Goal: Information Seeking & Learning: Check status

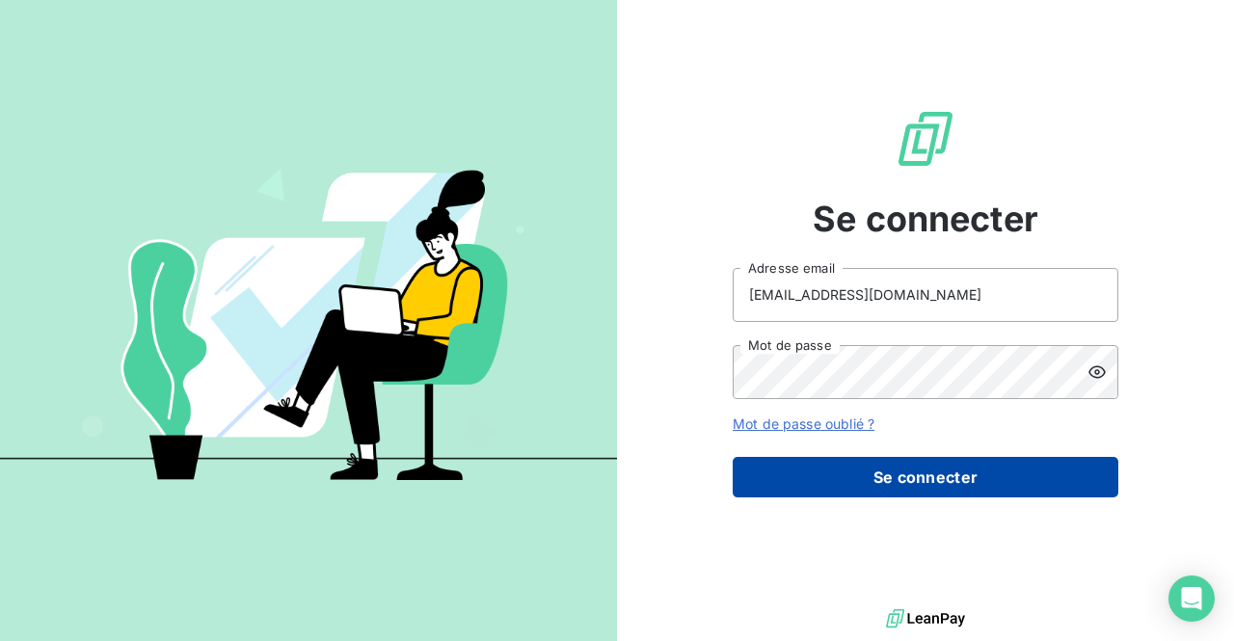
drag, startPoint x: 0, startPoint y: 0, endPoint x: 820, endPoint y: 477, distance: 948.5
click at [820, 477] on button "Se connecter" at bounding box center [926, 477] width 386 height 41
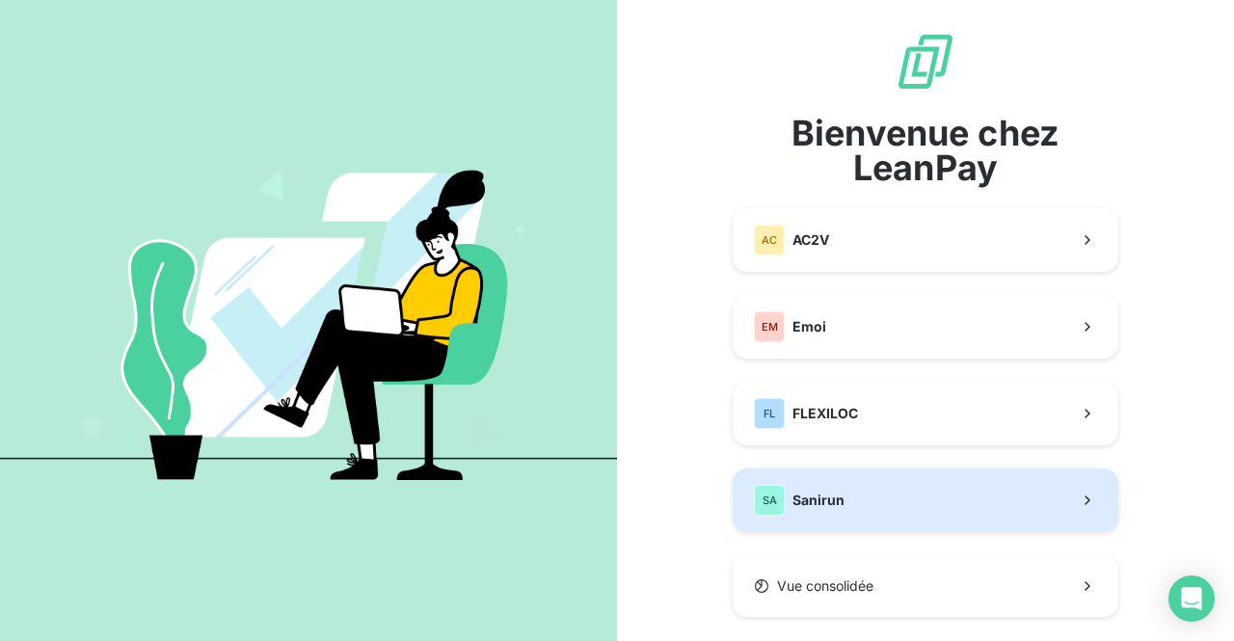
click at [822, 504] on span "Sanirun" at bounding box center [819, 500] width 52 height 19
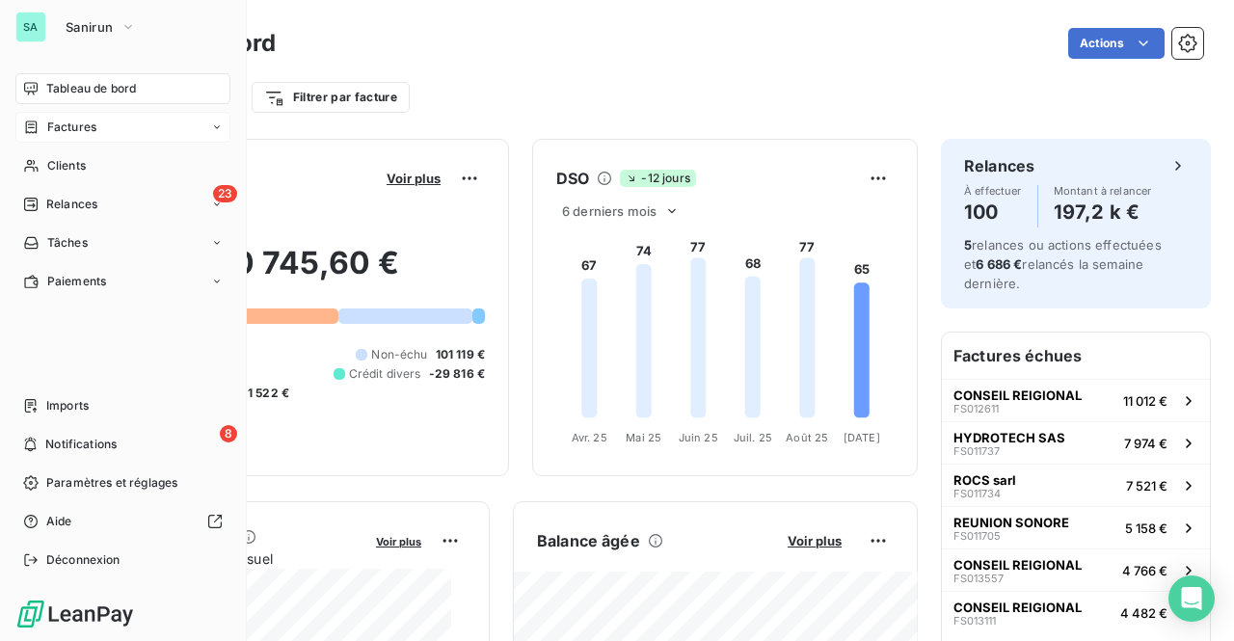
click at [89, 132] on span "Factures" at bounding box center [71, 127] width 49 height 17
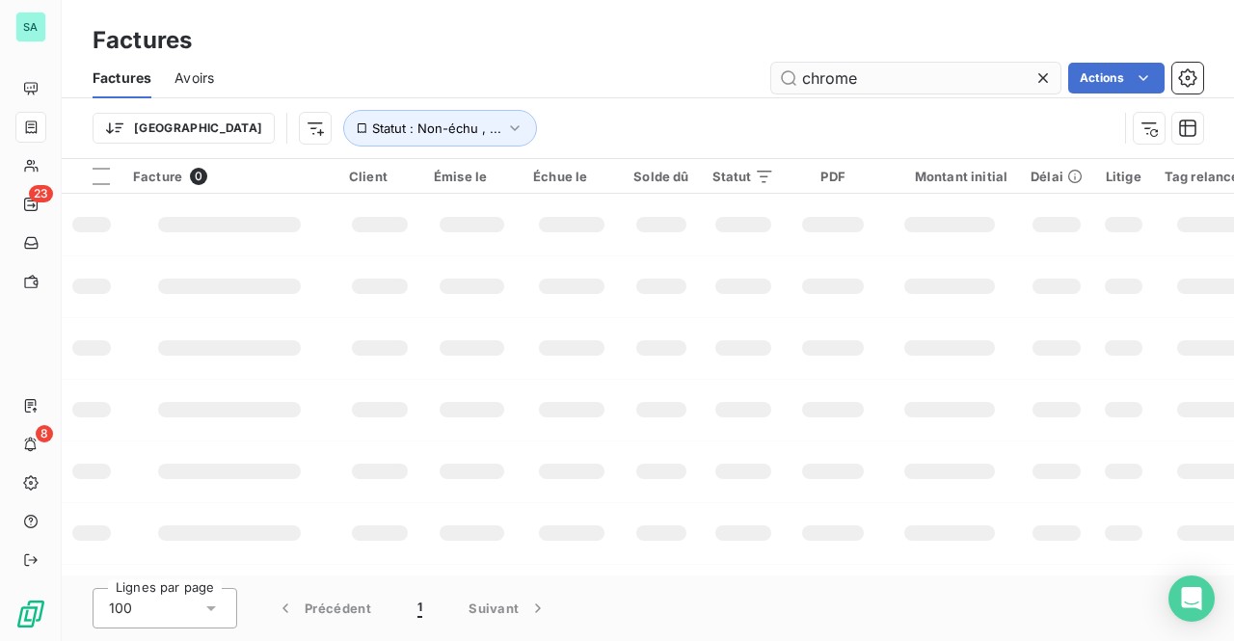
click at [885, 84] on input "chrome" at bounding box center [915, 78] width 289 height 31
drag, startPoint x: 880, startPoint y: 77, endPoint x: 776, endPoint y: 74, distance: 104.2
click at [776, 74] on input "chrome" at bounding box center [915, 78] width 289 height 31
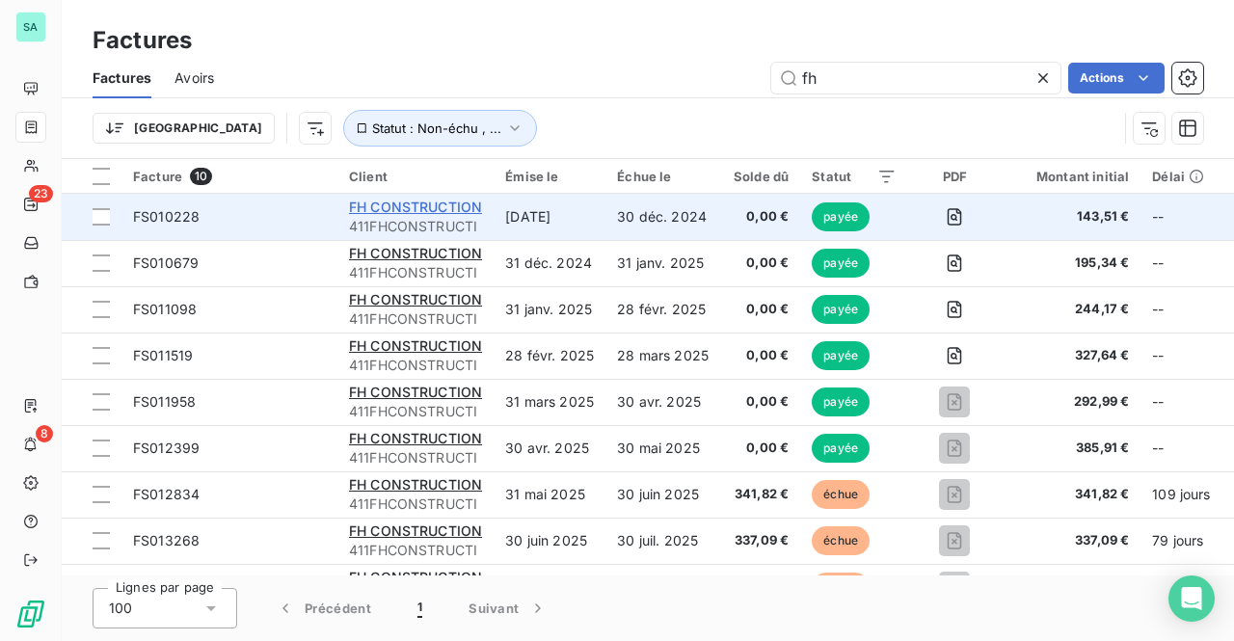
type input "fh"
click at [451, 203] on span "FH CONSTRUCTION" at bounding box center [415, 207] width 133 height 16
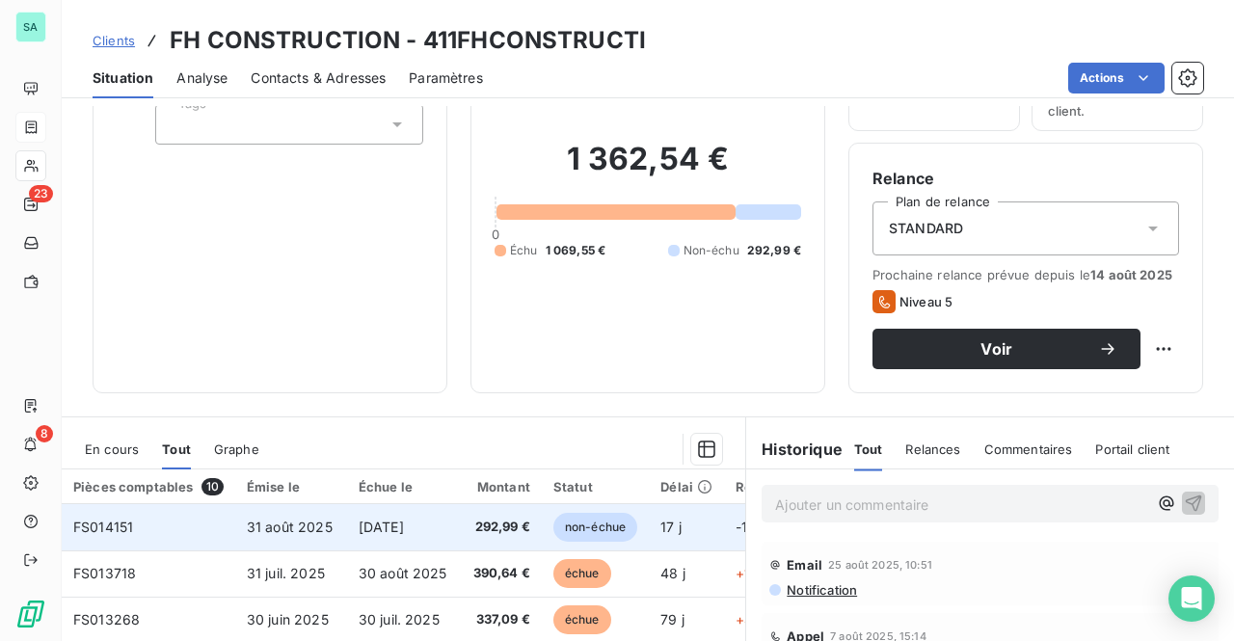
scroll to position [289, 0]
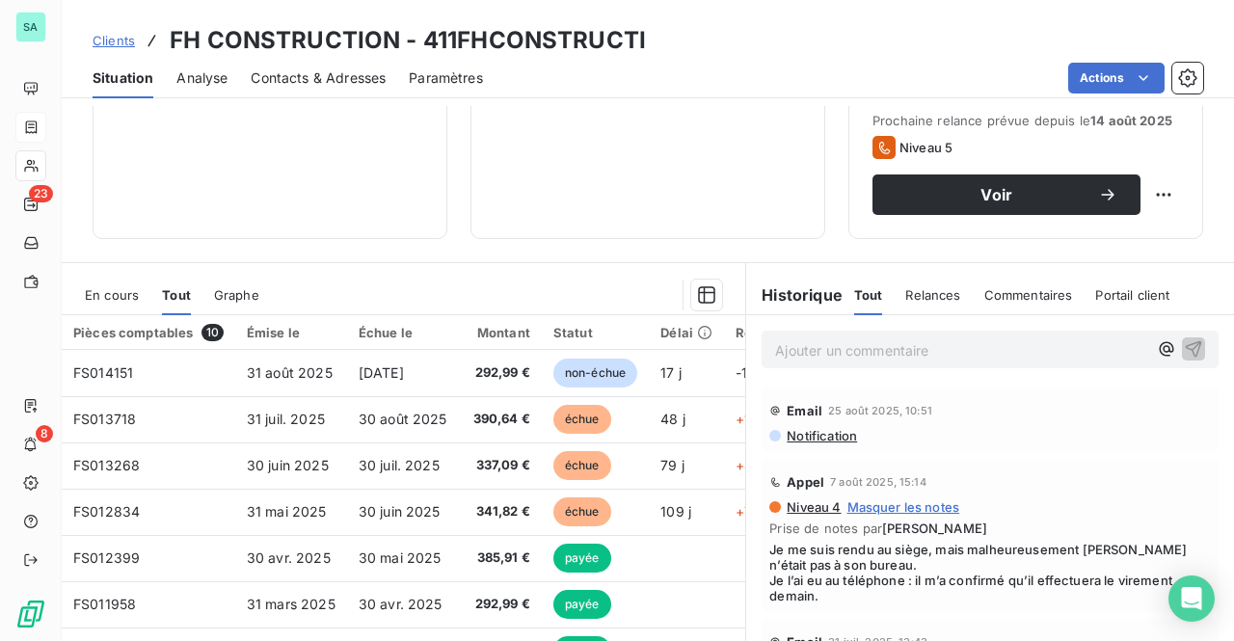
click at [114, 294] on span "En cours" at bounding box center [112, 294] width 54 height 15
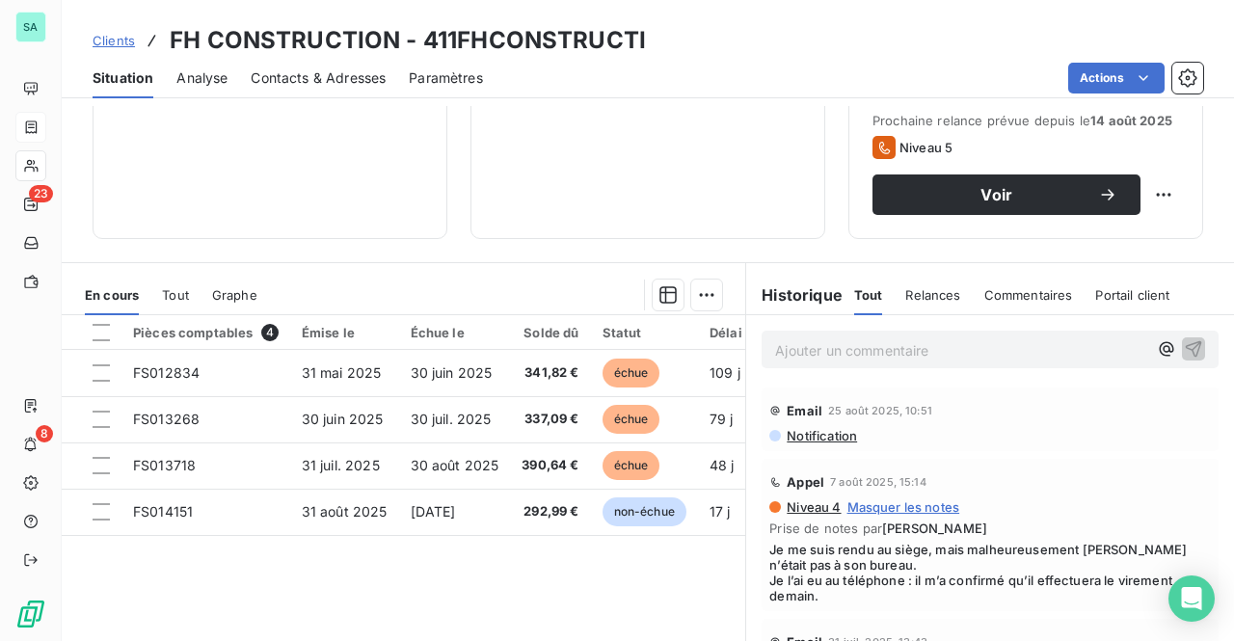
click at [164, 292] on span "Tout" at bounding box center [175, 294] width 27 height 15
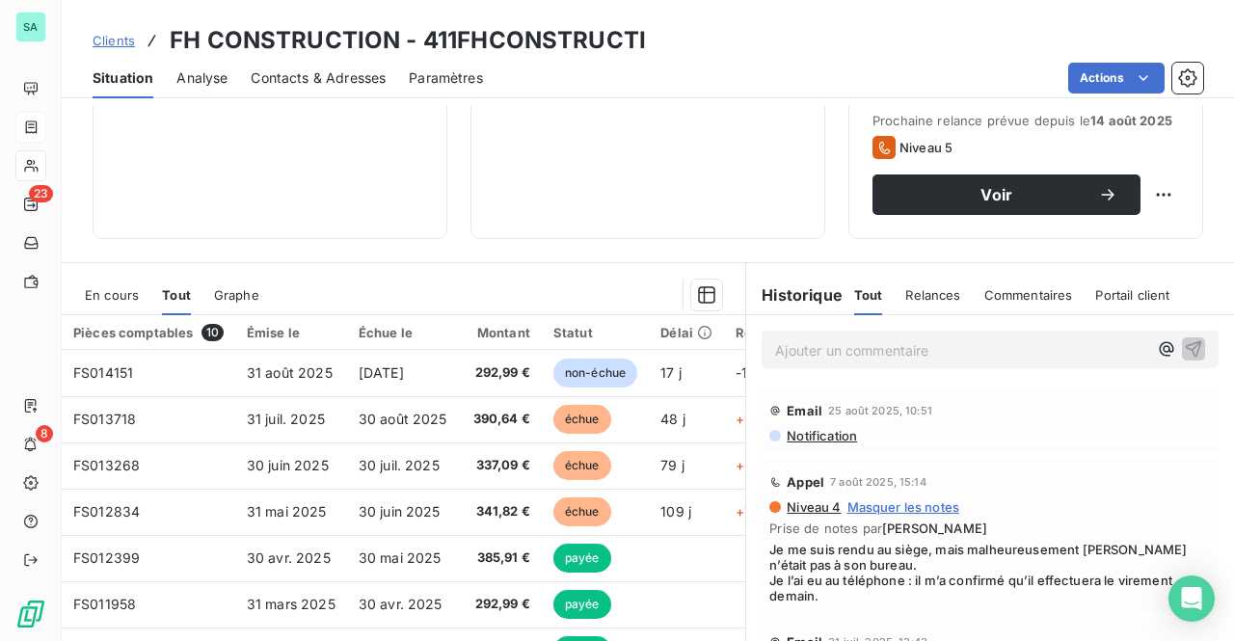
click at [332, 79] on span "Contacts & Adresses" at bounding box center [318, 77] width 135 height 19
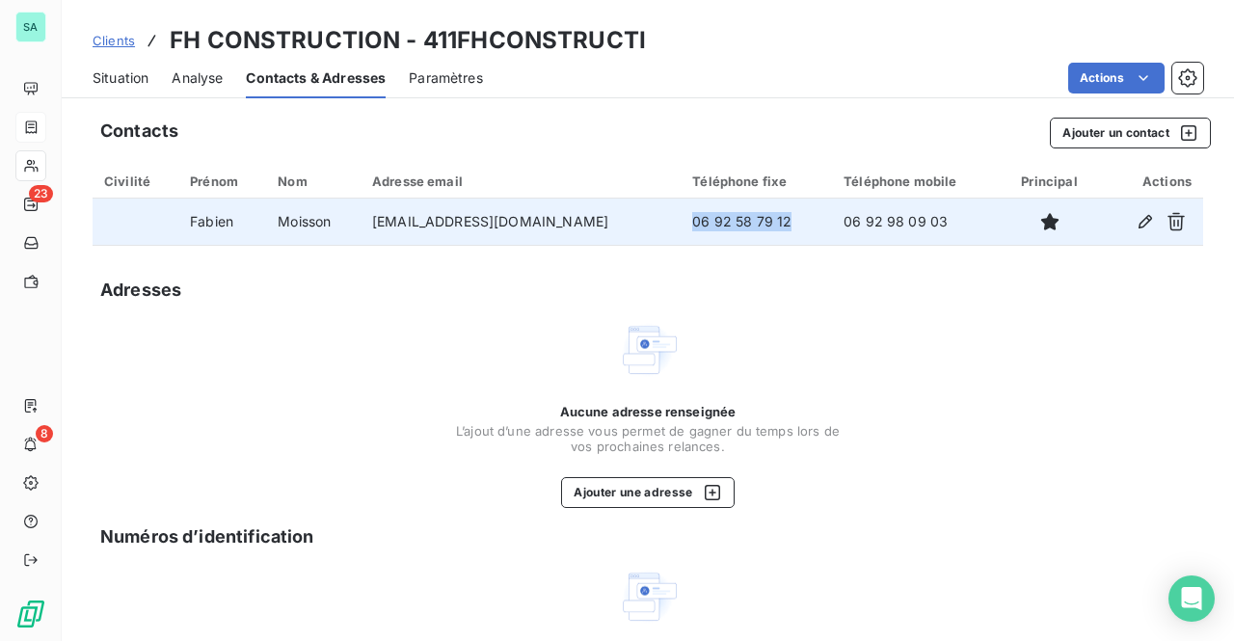
drag, startPoint x: 694, startPoint y: 225, endPoint x: 797, endPoint y: 217, distance: 102.5
click at [797, 217] on td "06 92 58 79 12" at bounding box center [756, 222] width 151 height 46
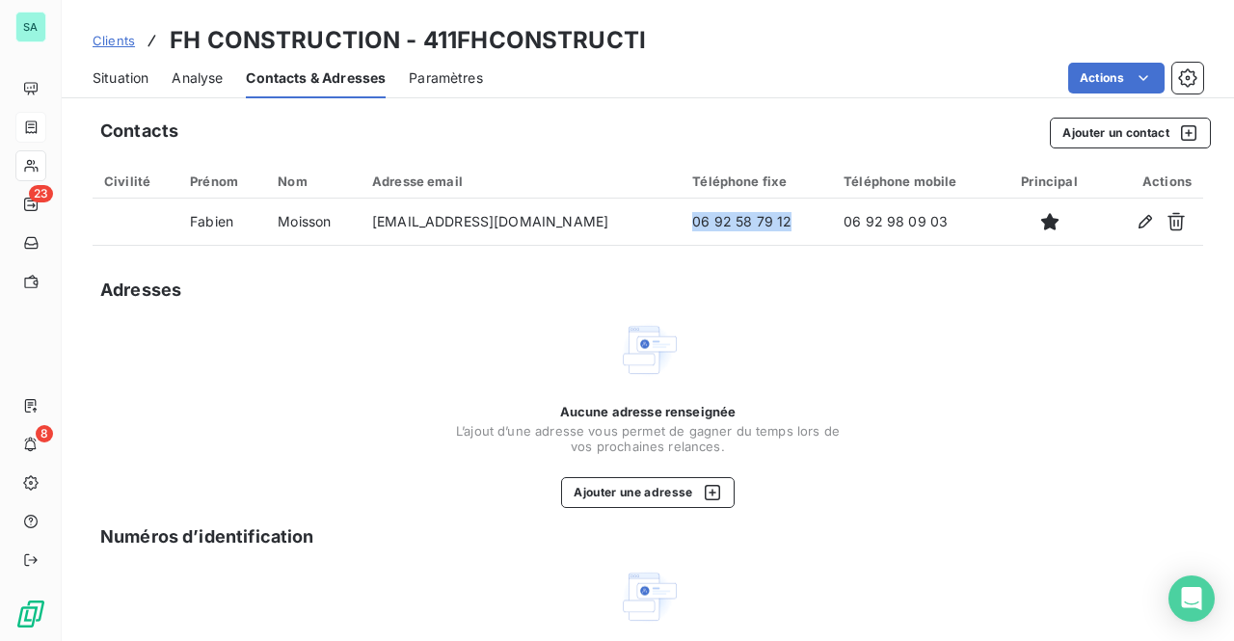
click at [112, 70] on span "Situation" at bounding box center [121, 77] width 56 height 19
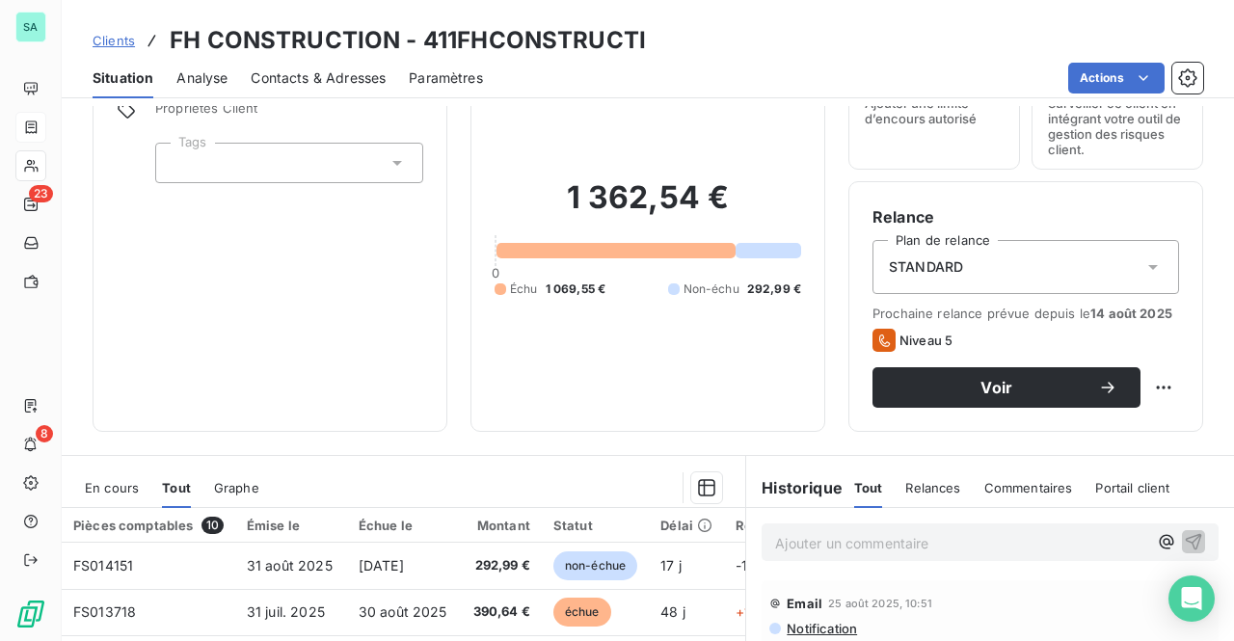
scroll to position [0, 0]
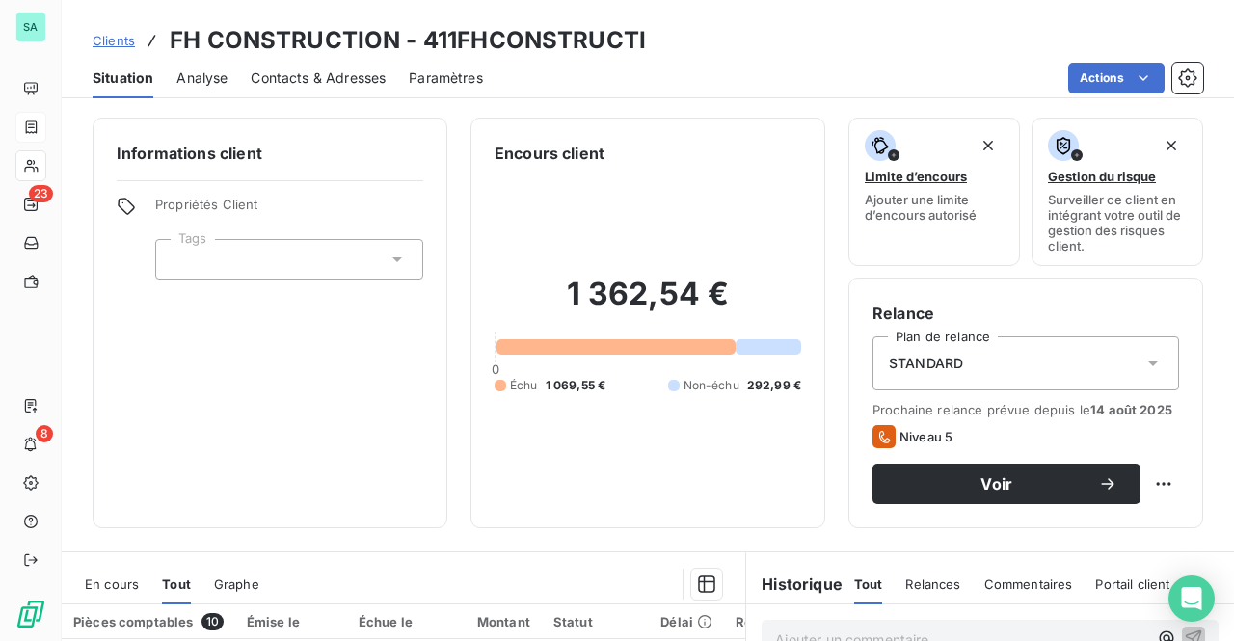
click at [326, 74] on span "Contacts & Adresses" at bounding box center [318, 77] width 135 height 19
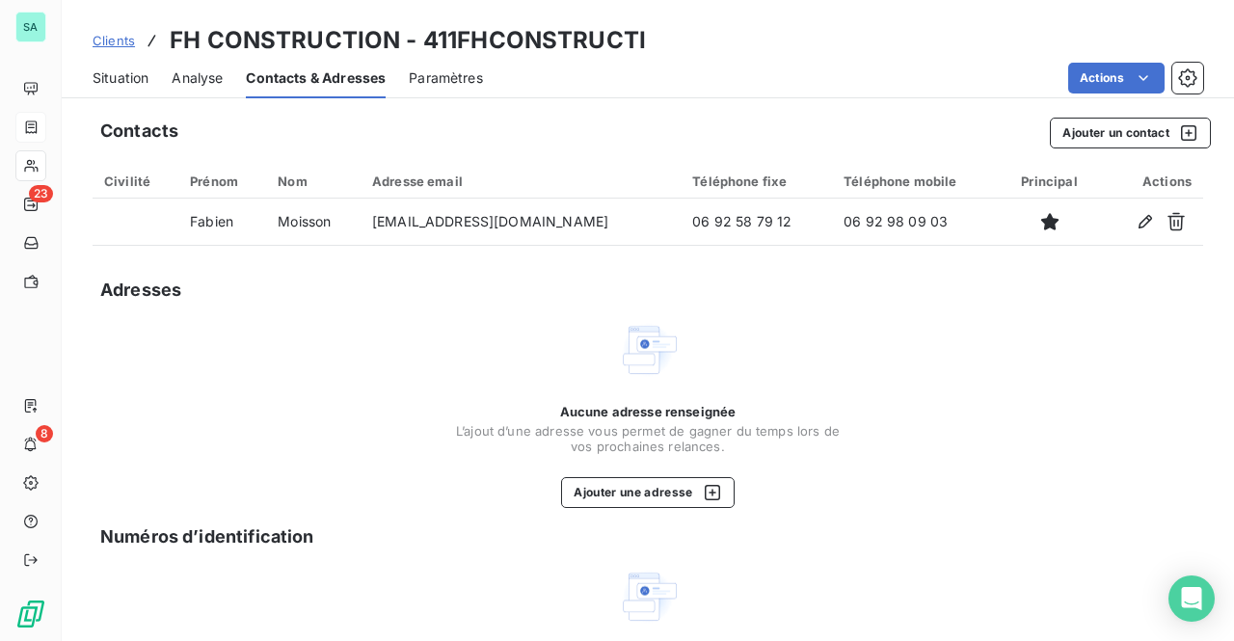
click at [142, 71] on span "Situation" at bounding box center [121, 77] width 56 height 19
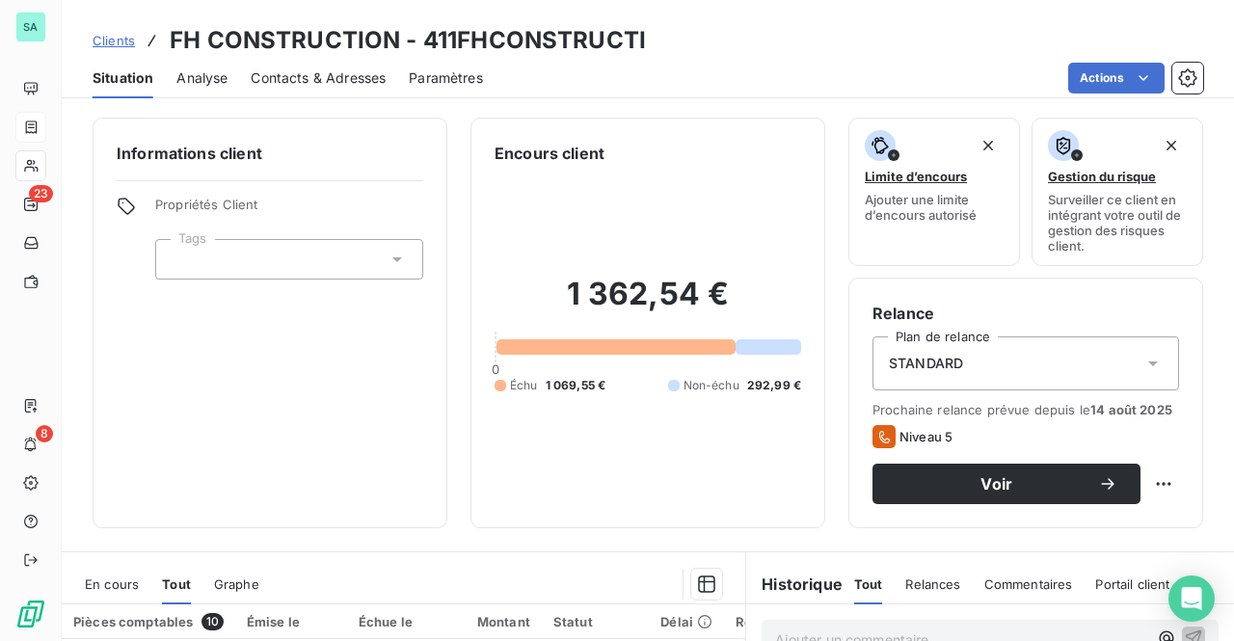
scroll to position [289, 0]
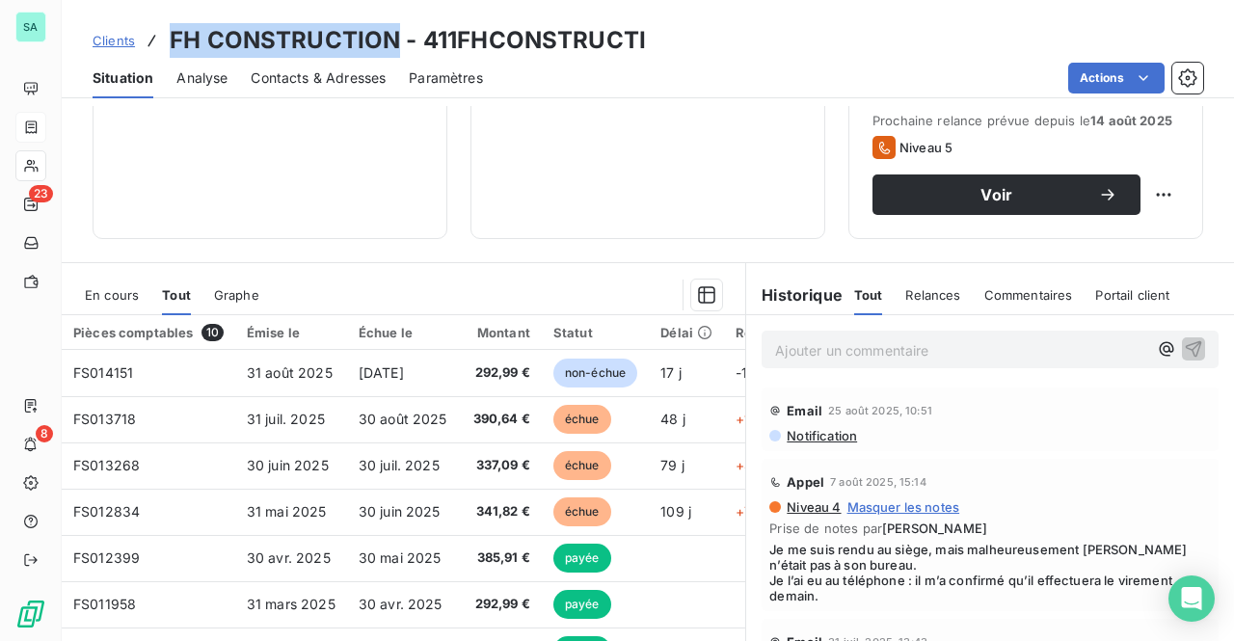
drag, startPoint x: 170, startPoint y: 38, endPoint x: 390, endPoint y: 36, distance: 219.9
click at [390, 36] on h3 "FH CONSTRUCTION - 411FHCONSTRUCTI" at bounding box center [408, 40] width 476 height 35
copy h3 "FH CONSTRUCTION"
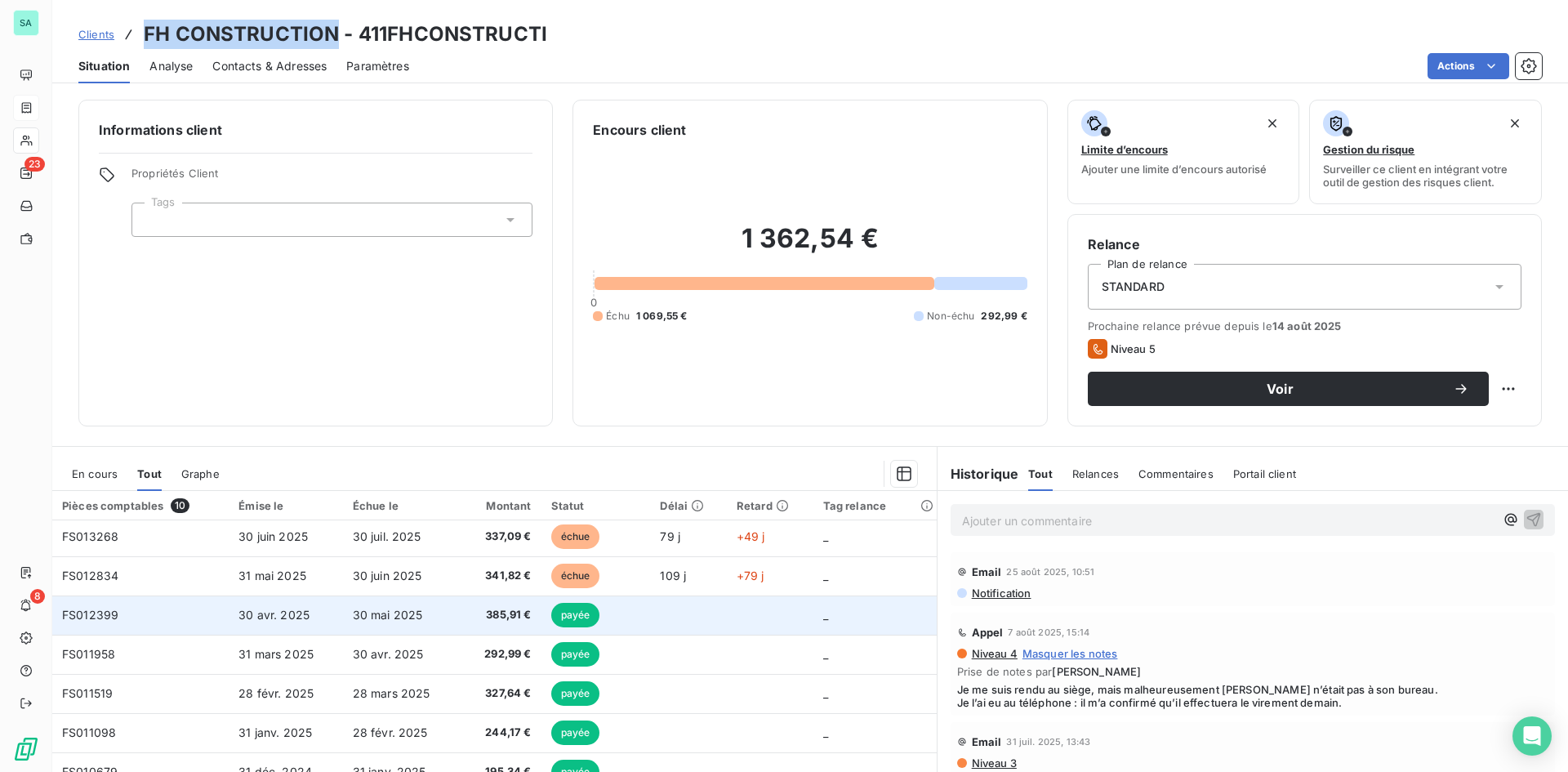
scroll to position [0, 0]
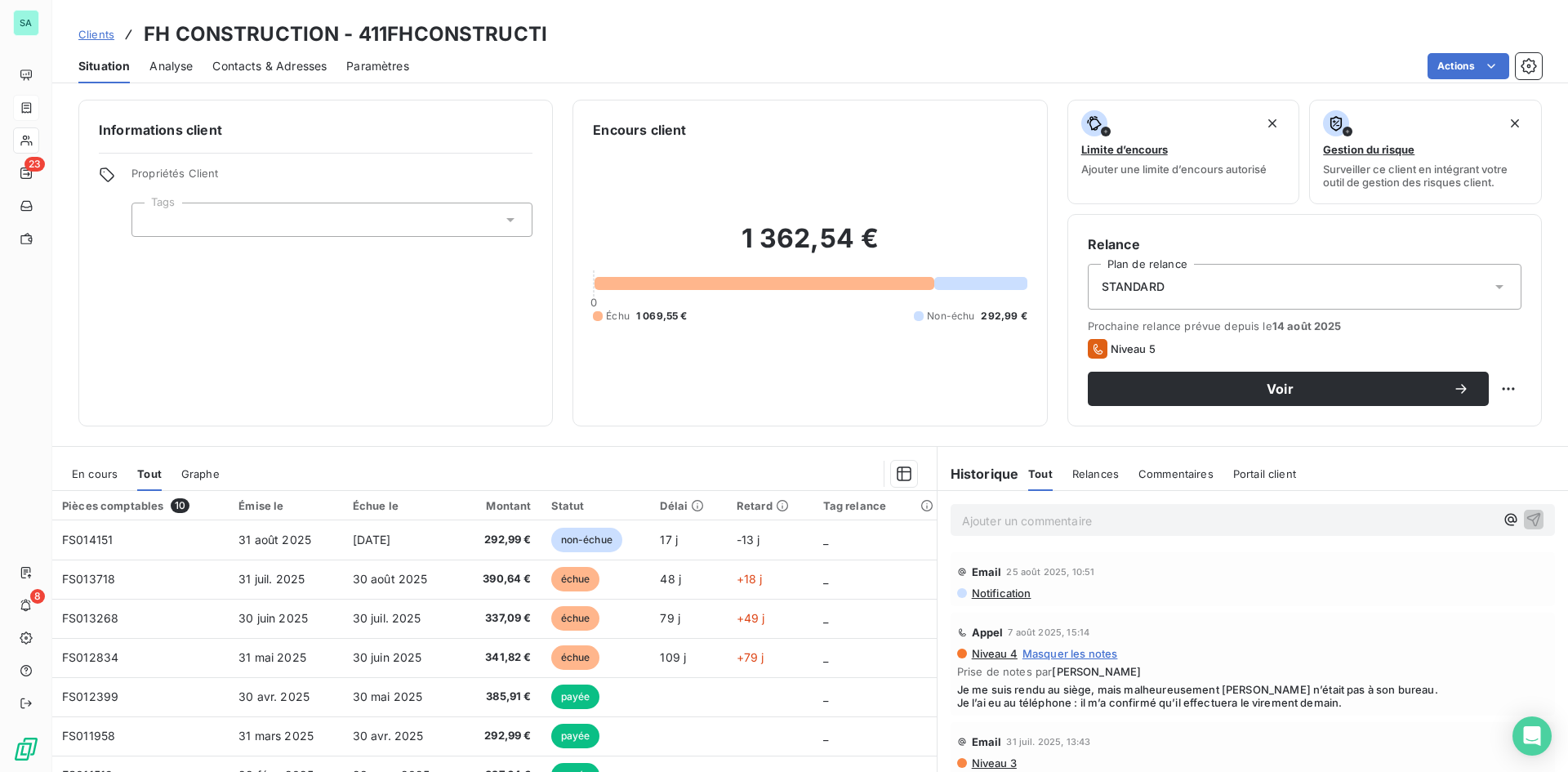
click at [630, 58] on div "Actions" at bounding box center [985, 66] width 1113 height 26
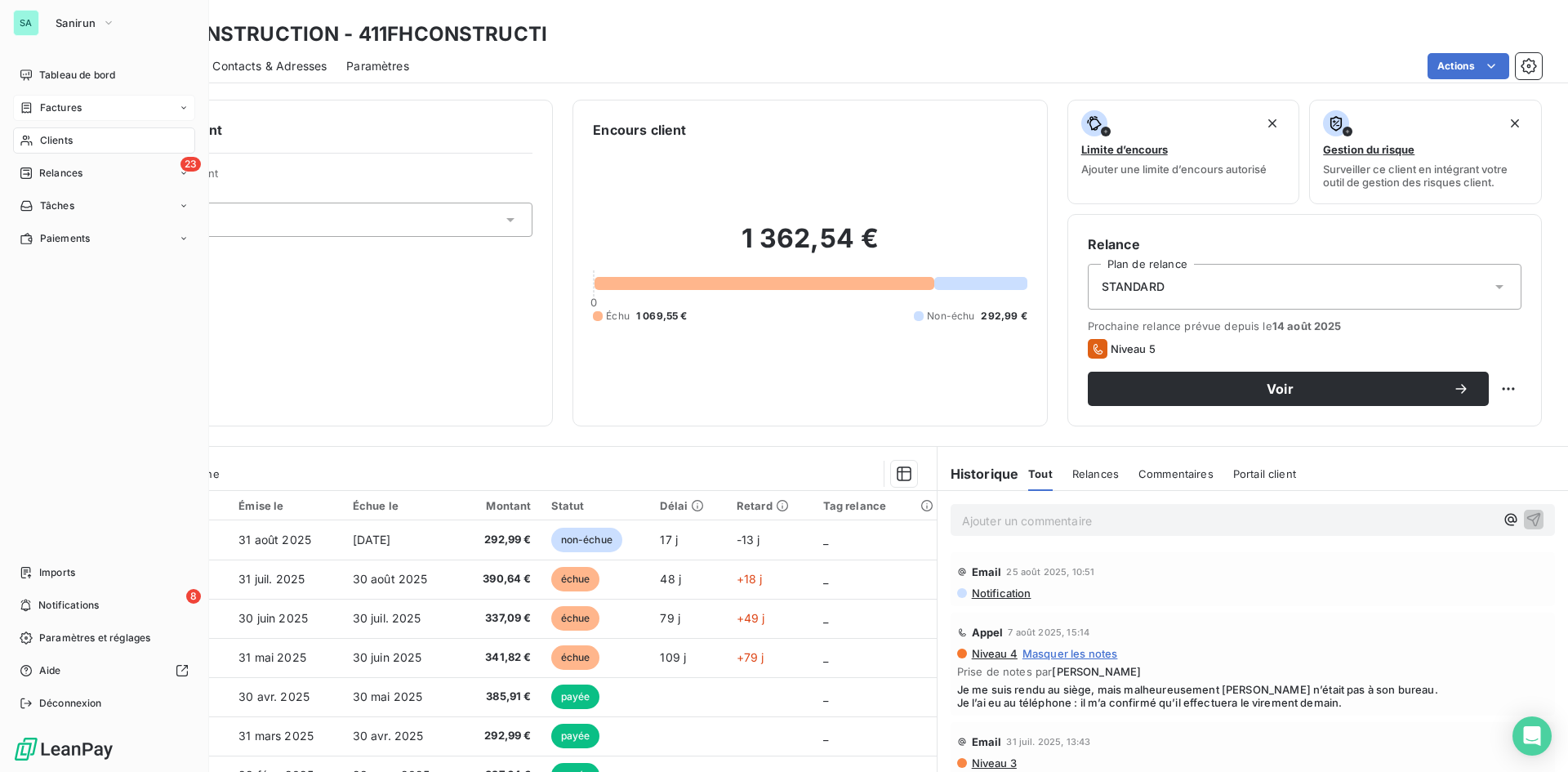
drag, startPoint x: 57, startPoint y: 103, endPoint x: 147, endPoint y: 103, distance: 90.0
click at [57, 103] on span "Factures" at bounding box center [60, 108] width 42 height 14
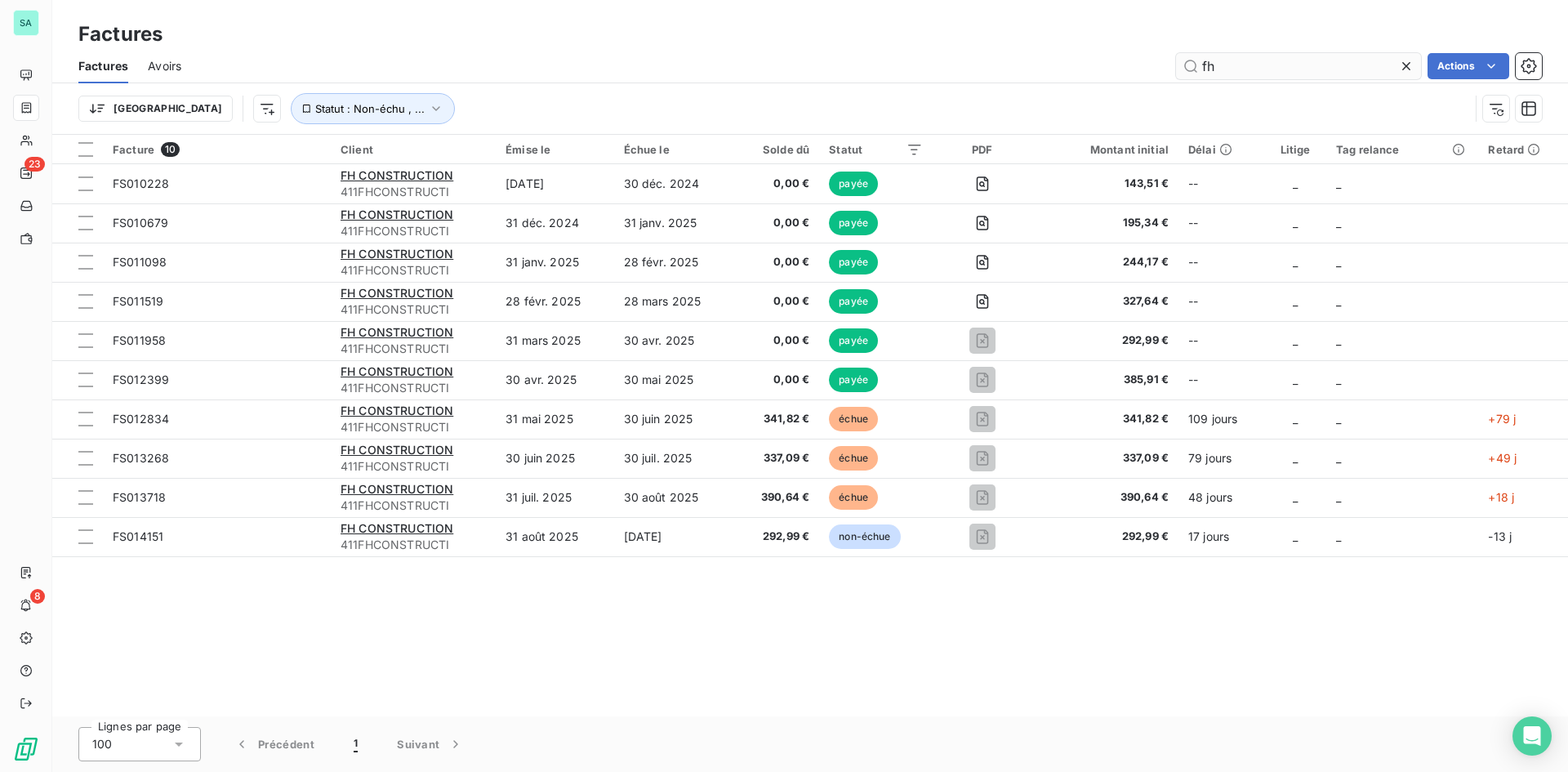
click at [1044, 68] on input "fh" at bounding box center [1299, 66] width 245 height 26
drag, startPoint x: 1200, startPoint y: 64, endPoint x: 1031, endPoint y: 64, distance: 169.0
click at [1031, 64] on div "fh Actions" at bounding box center [871, 66] width 1341 height 26
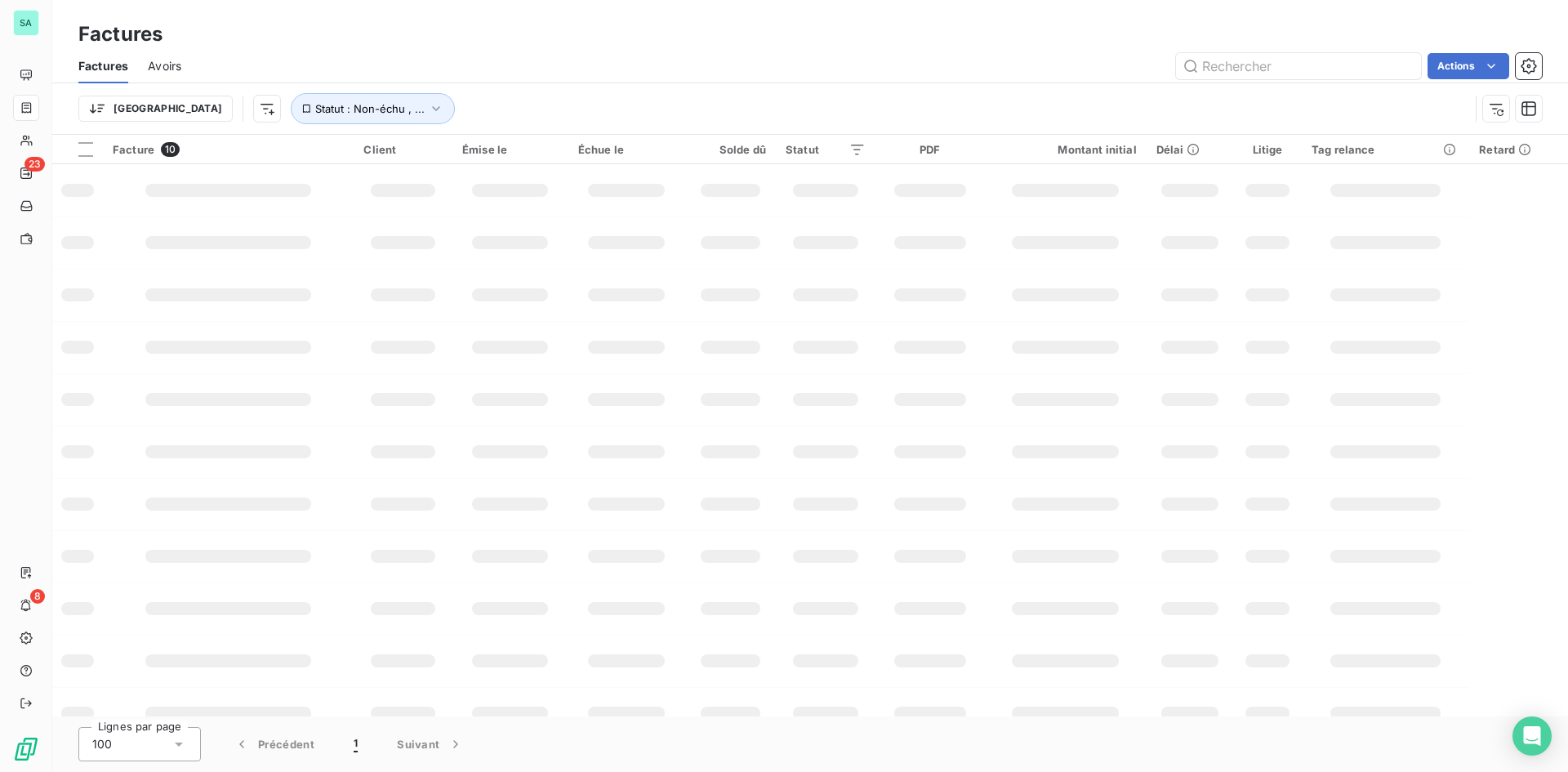
type input "m"
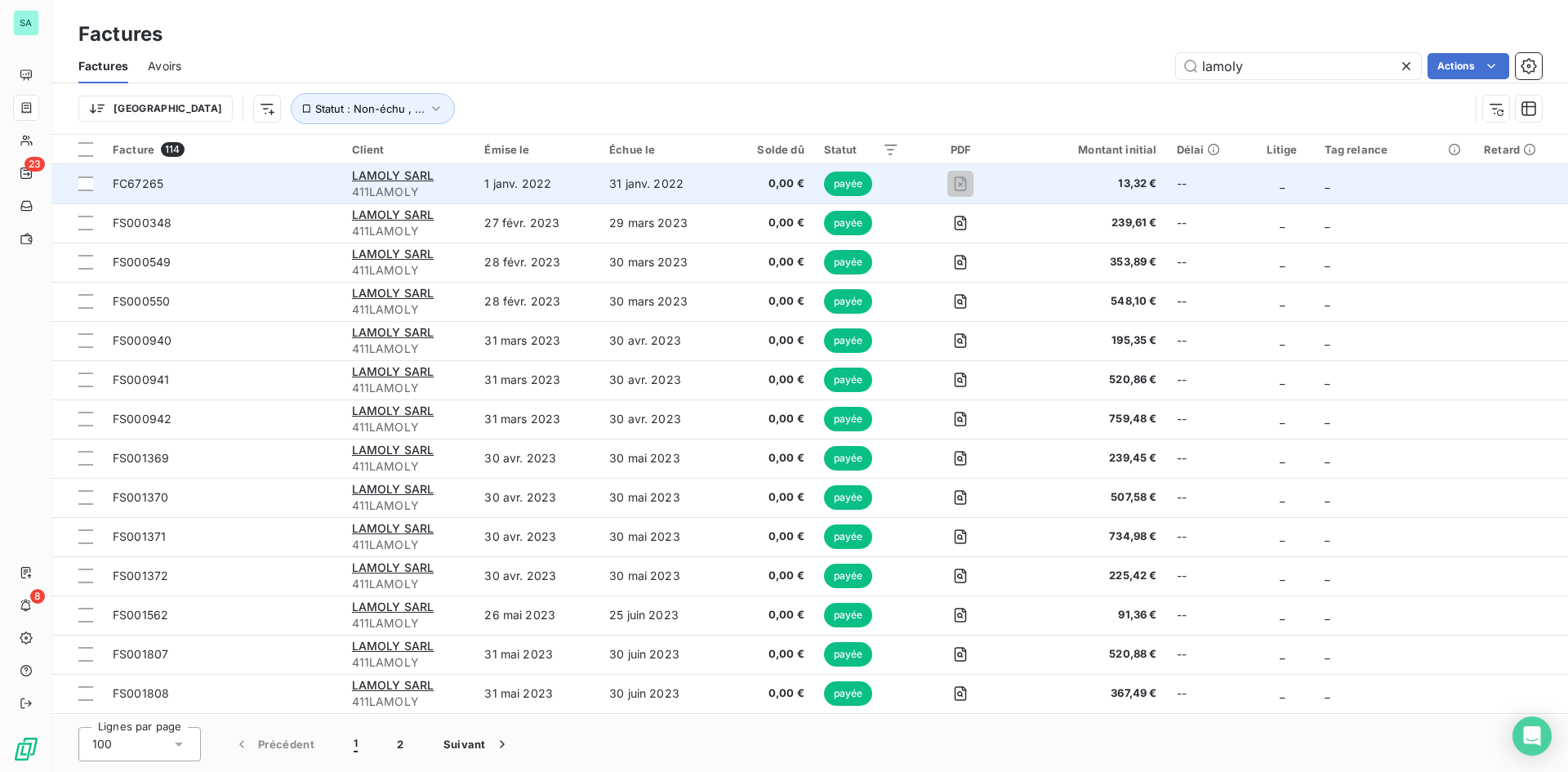
type input "lamoly"
click at [427, 193] on span "411LAMOLY" at bounding box center [409, 192] width 114 height 16
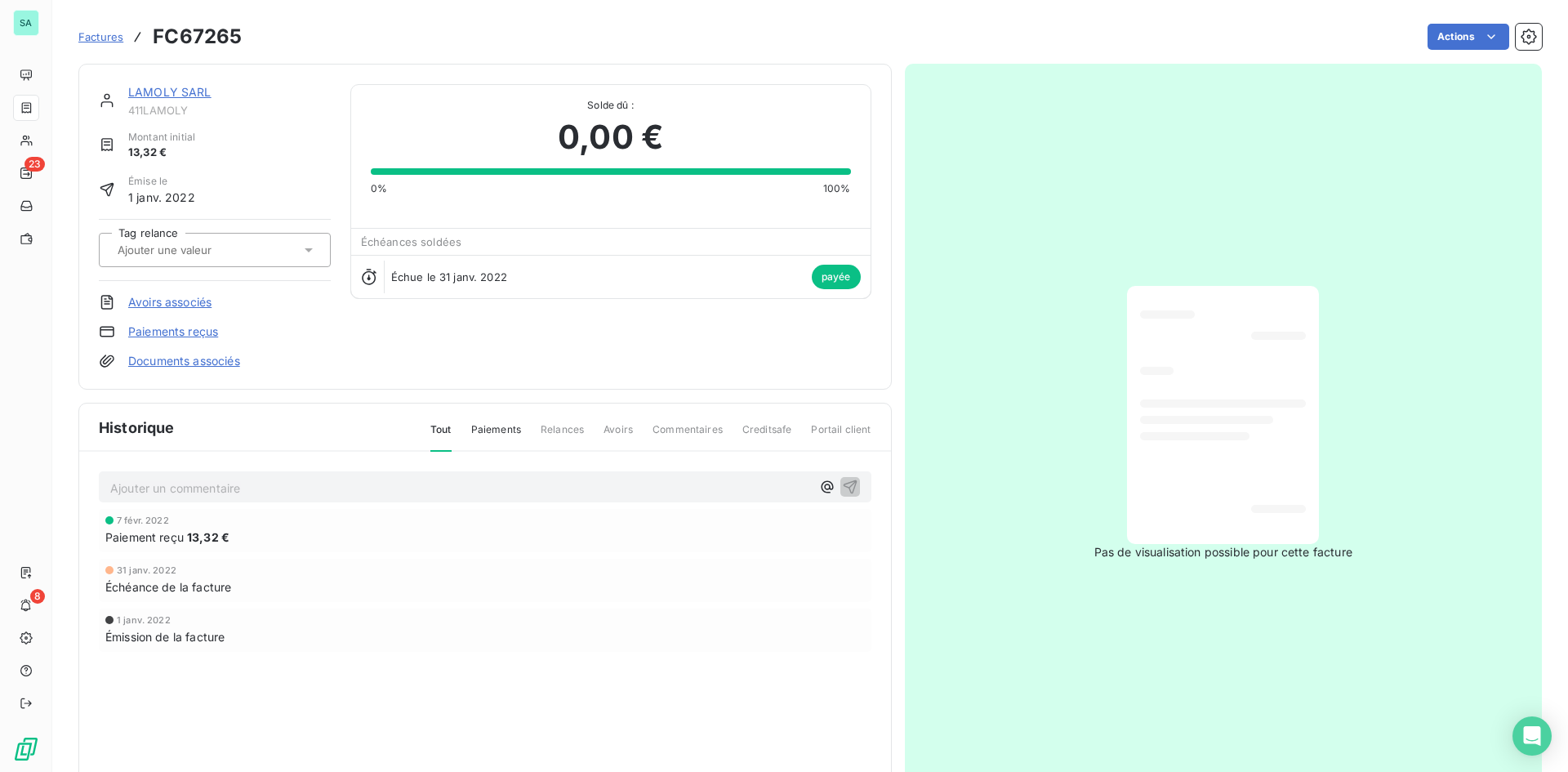
click at [172, 96] on link "LAMOLY SARL" at bounding box center [169, 92] width 83 height 14
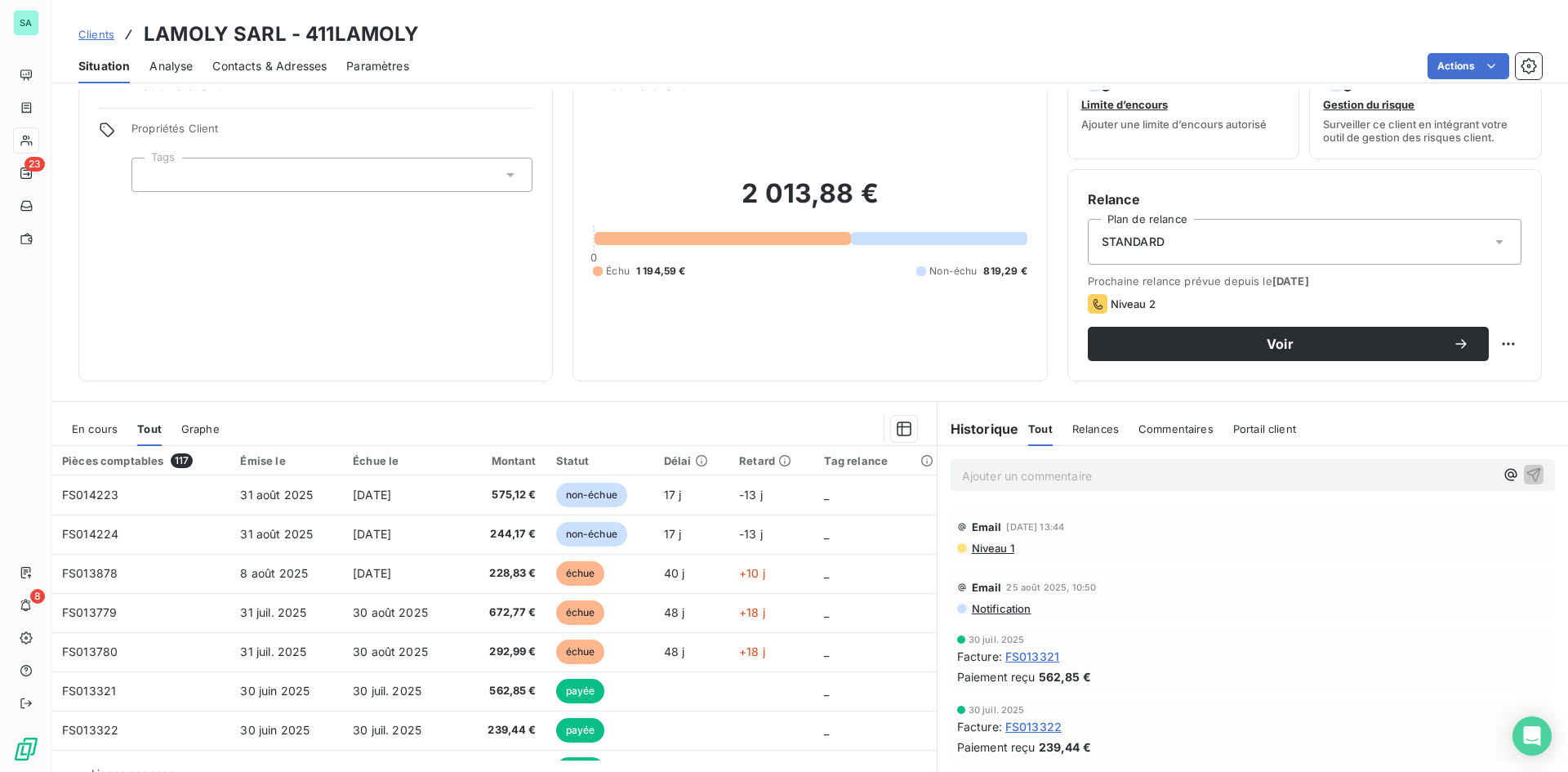
scroll to position [81, 0]
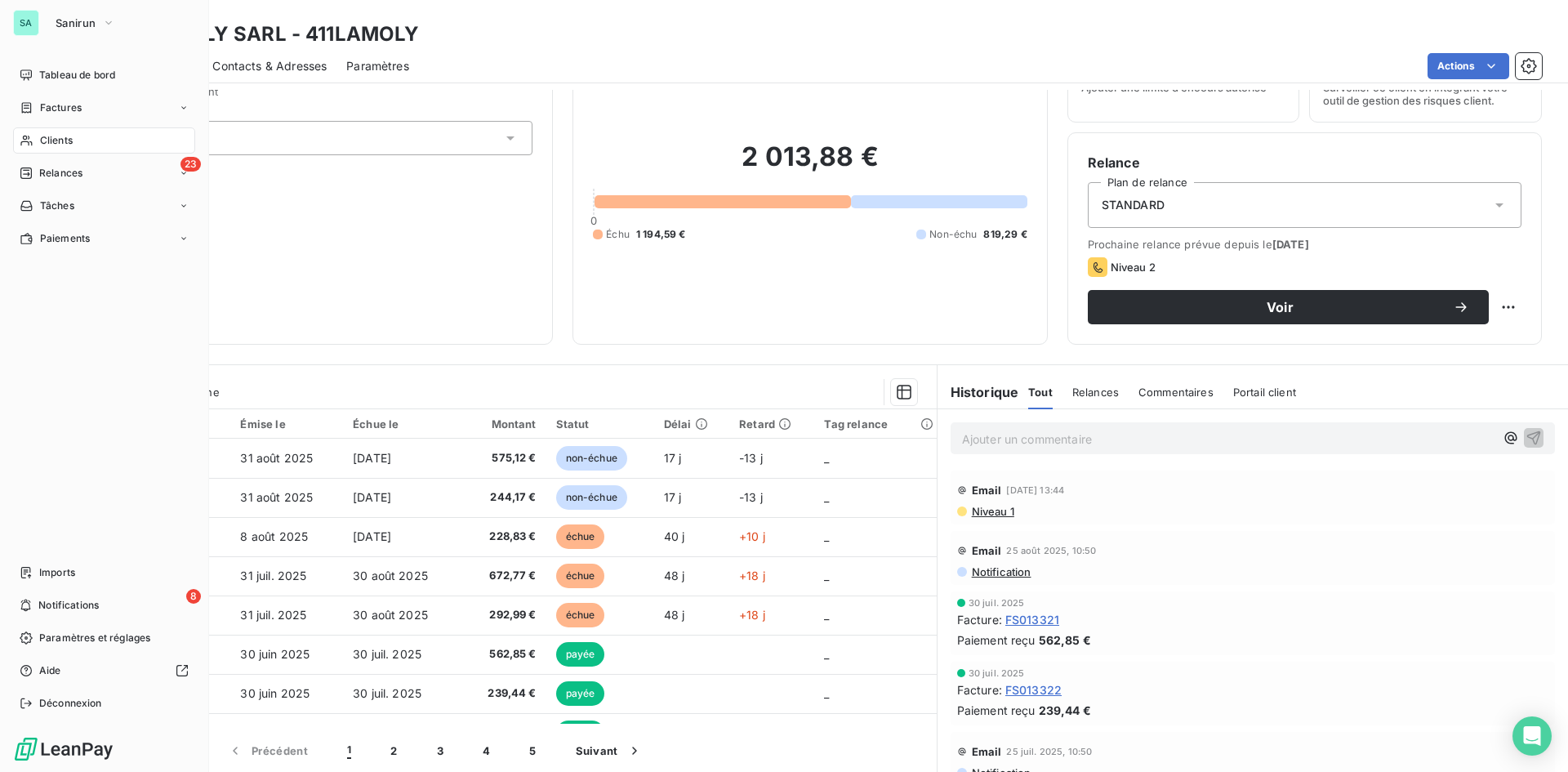
drag, startPoint x: 92, startPoint y: 114, endPoint x: 407, endPoint y: 114, distance: 315.0
click at [92, 114] on div "Factures" at bounding box center [103, 108] width 182 height 26
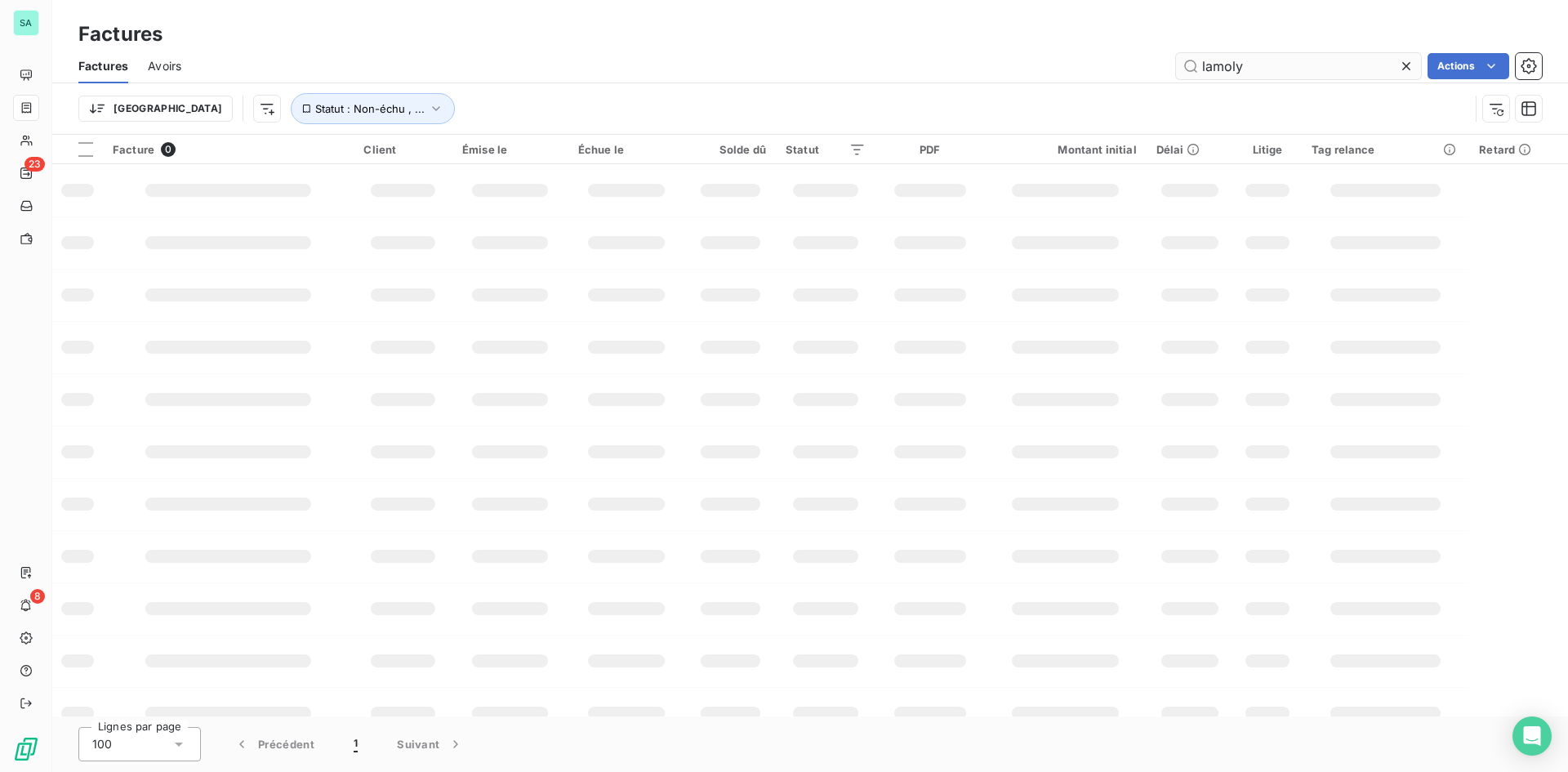
click at [1044, 65] on input "lamoly" at bounding box center [1299, 66] width 245 height 26
drag, startPoint x: 1287, startPoint y: 65, endPoint x: 985, endPoint y: 56, distance: 302.1
click at [1006, 58] on div "lamoly Actions" at bounding box center [871, 66] width 1341 height 26
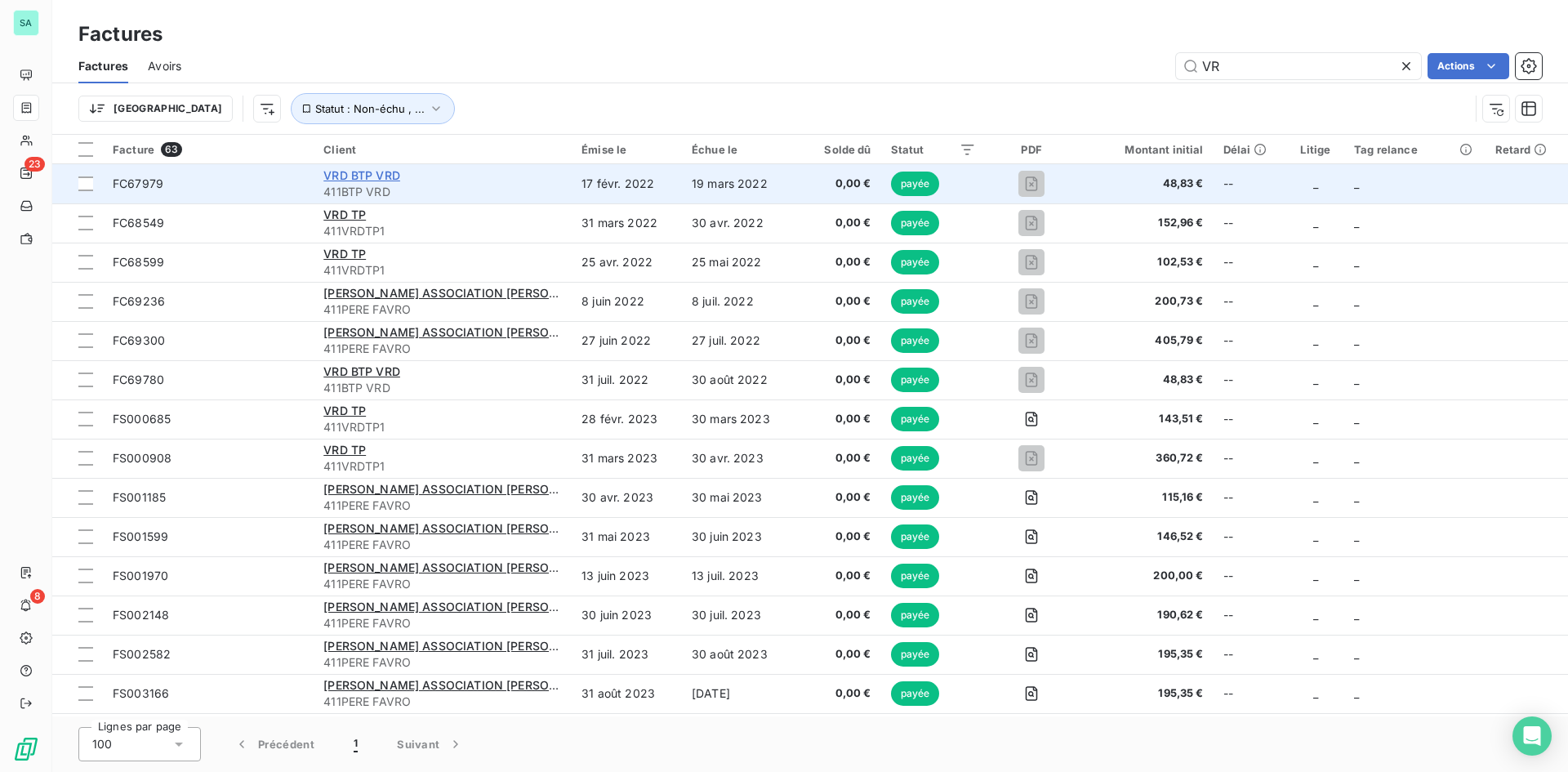
type input "VR"
click at [360, 181] on span "VRD BTP VRD" at bounding box center [362, 175] width 77 height 14
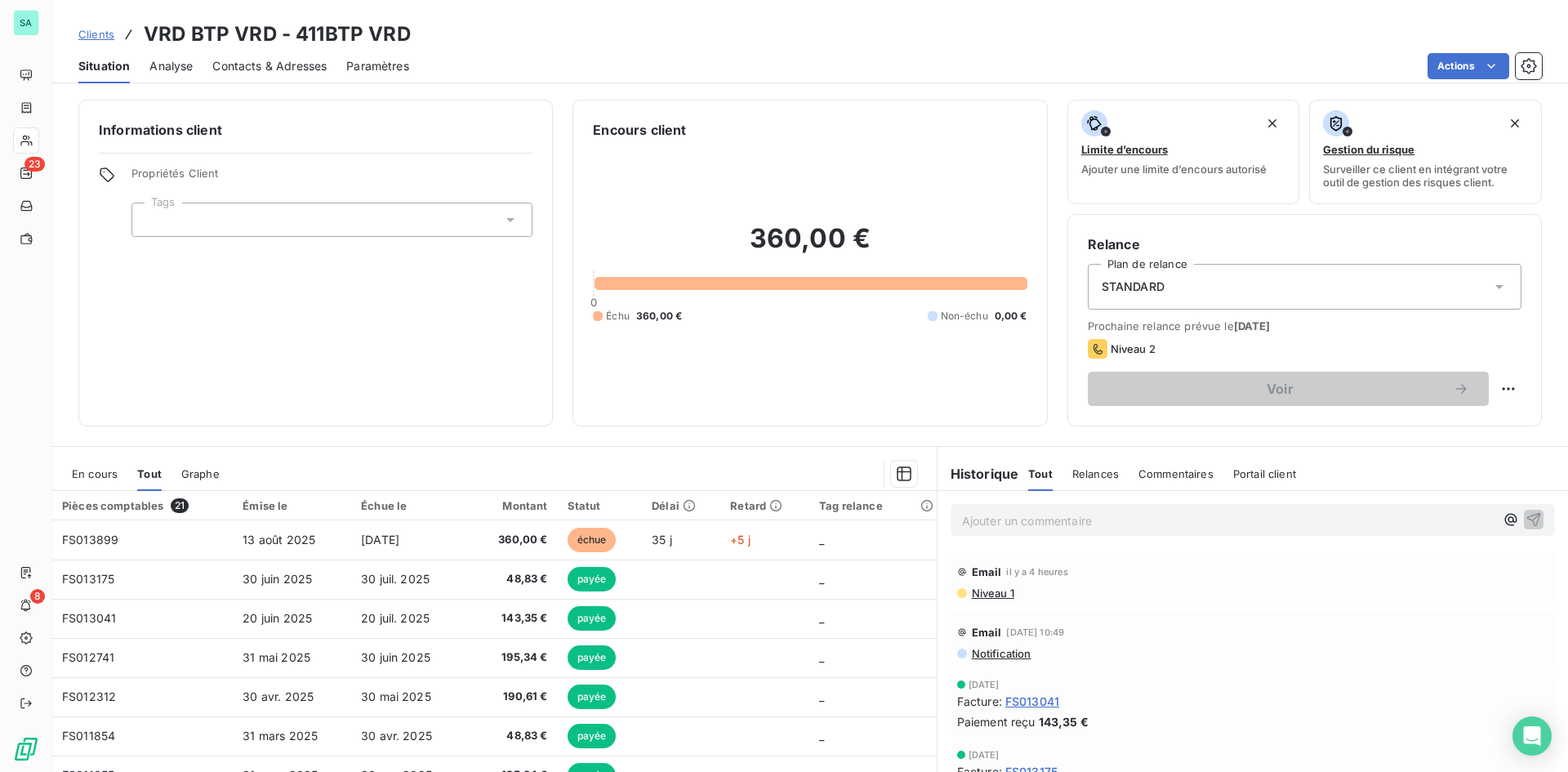
click at [103, 37] on span "Clients" at bounding box center [97, 34] width 36 height 13
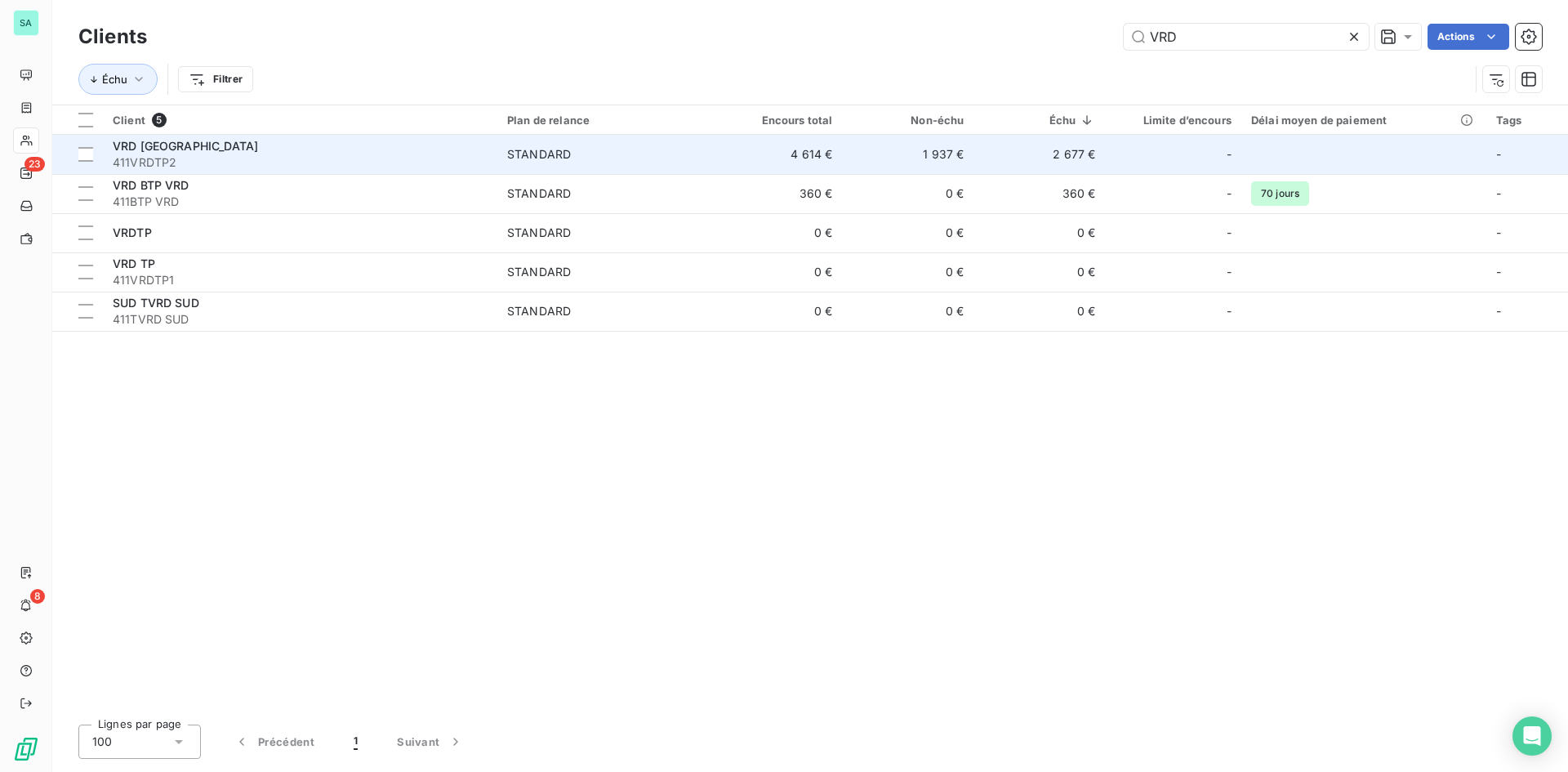
type input "VRD"
click at [226, 154] on span "411VRDTP2" at bounding box center [300, 162] width 375 height 16
